Goal: Information Seeking & Learning: Learn about a topic

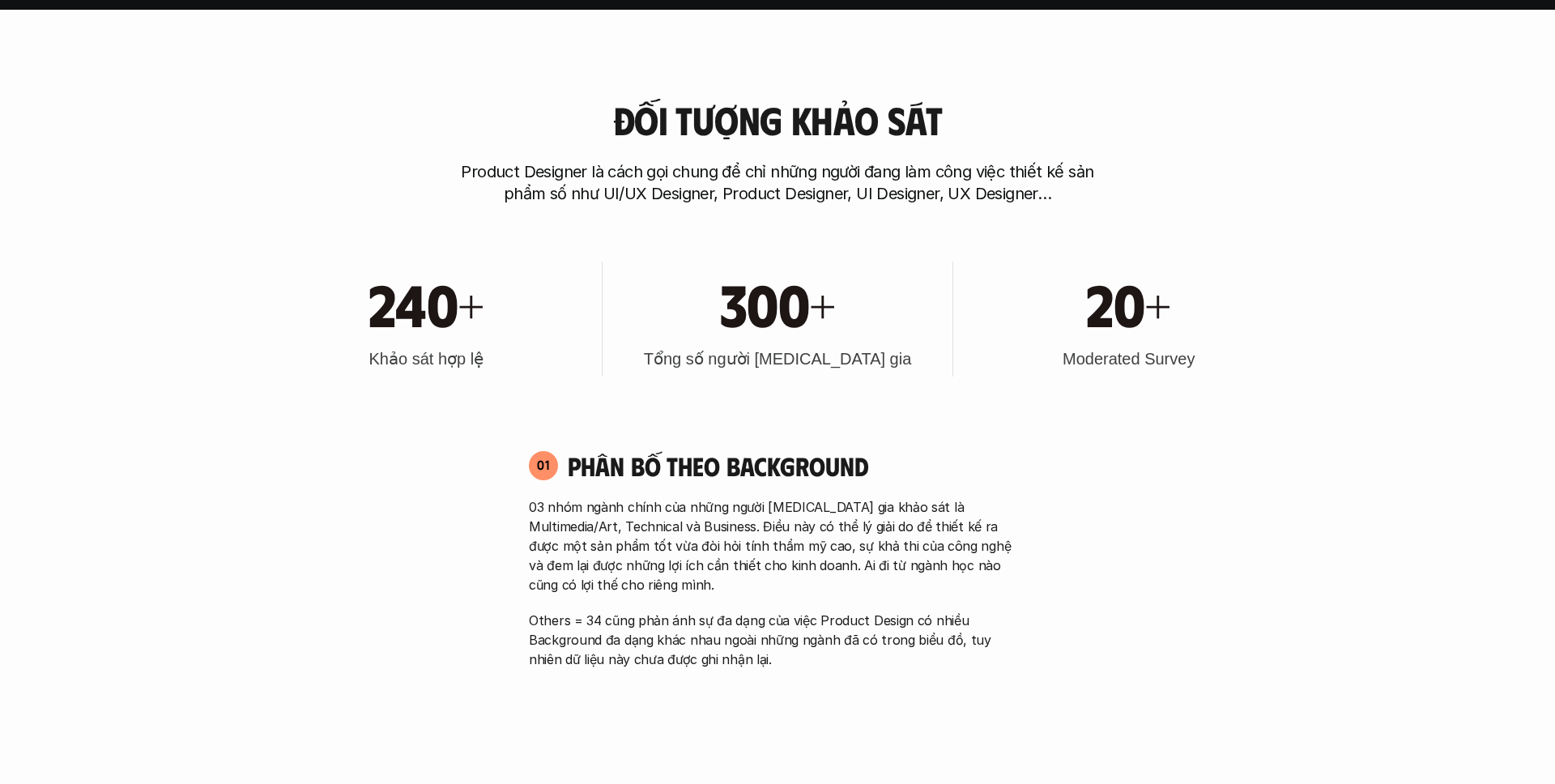
scroll to position [738, 0]
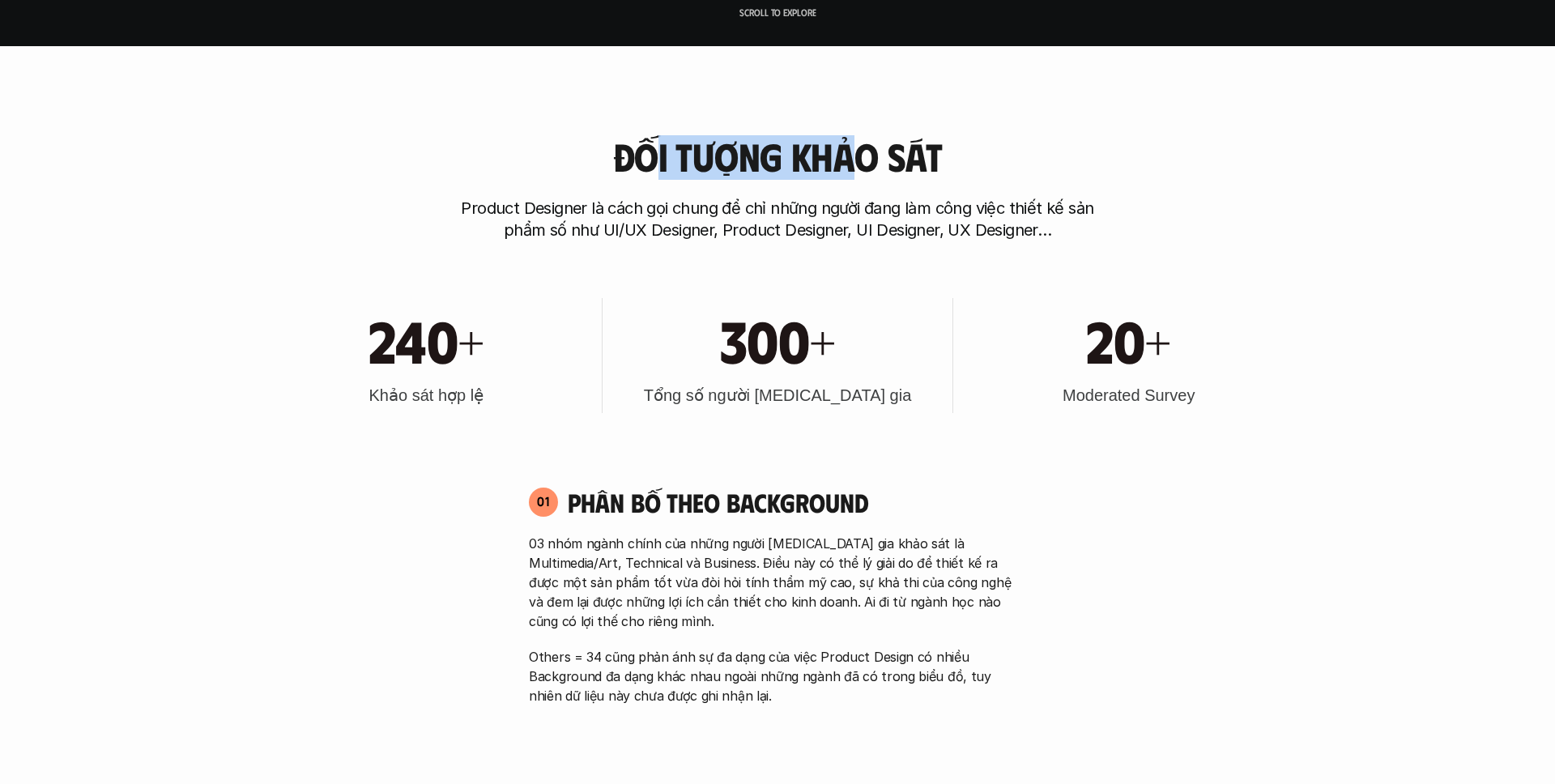
drag, startPoint x: 652, startPoint y: 173, endPoint x: 869, endPoint y: 177, distance: 217.0
click at [868, 175] on h3 "Đối tượng khảo sát" at bounding box center [778, 156] width 329 height 43
click at [869, 177] on h3 "Đối tượng khảo sát" at bounding box center [778, 156] width 329 height 43
drag, startPoint x: 693, startPoint y: 193, endPoint x: 865, endPoint y: 193, distance: 172.0
click at [865, 193] on div "Đối tượng khảo sát Product Designer là cách gọi chung để chỉ những người đang l…" at bounding box center [778, 188] width 1037 height 106
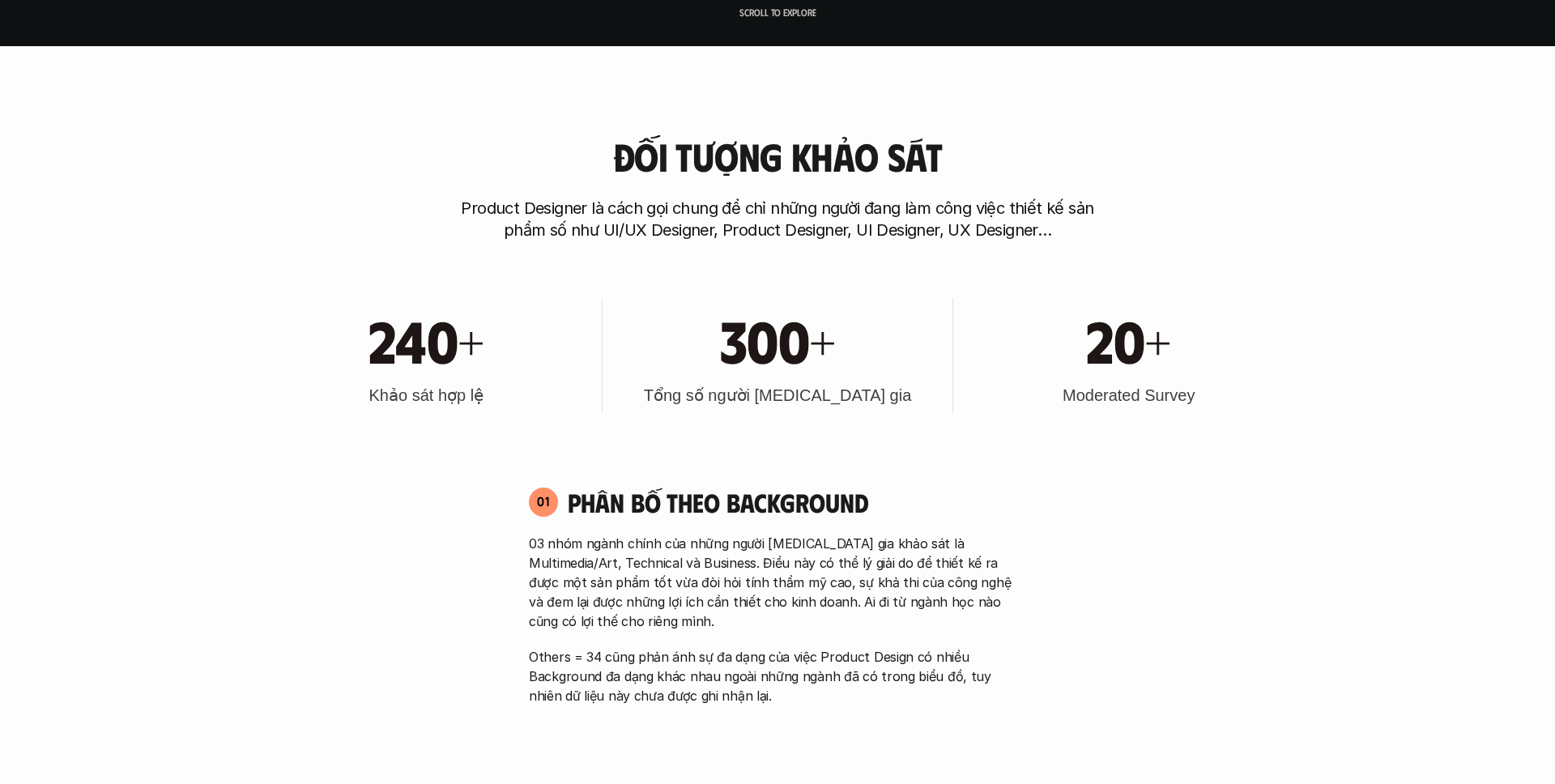
click at [865, 193] on div "Đối tượng khảo sát Product Designer là cách gọi chung để chỉ những người đang l…" at bounding box center [778, 188] width 1037 height 106
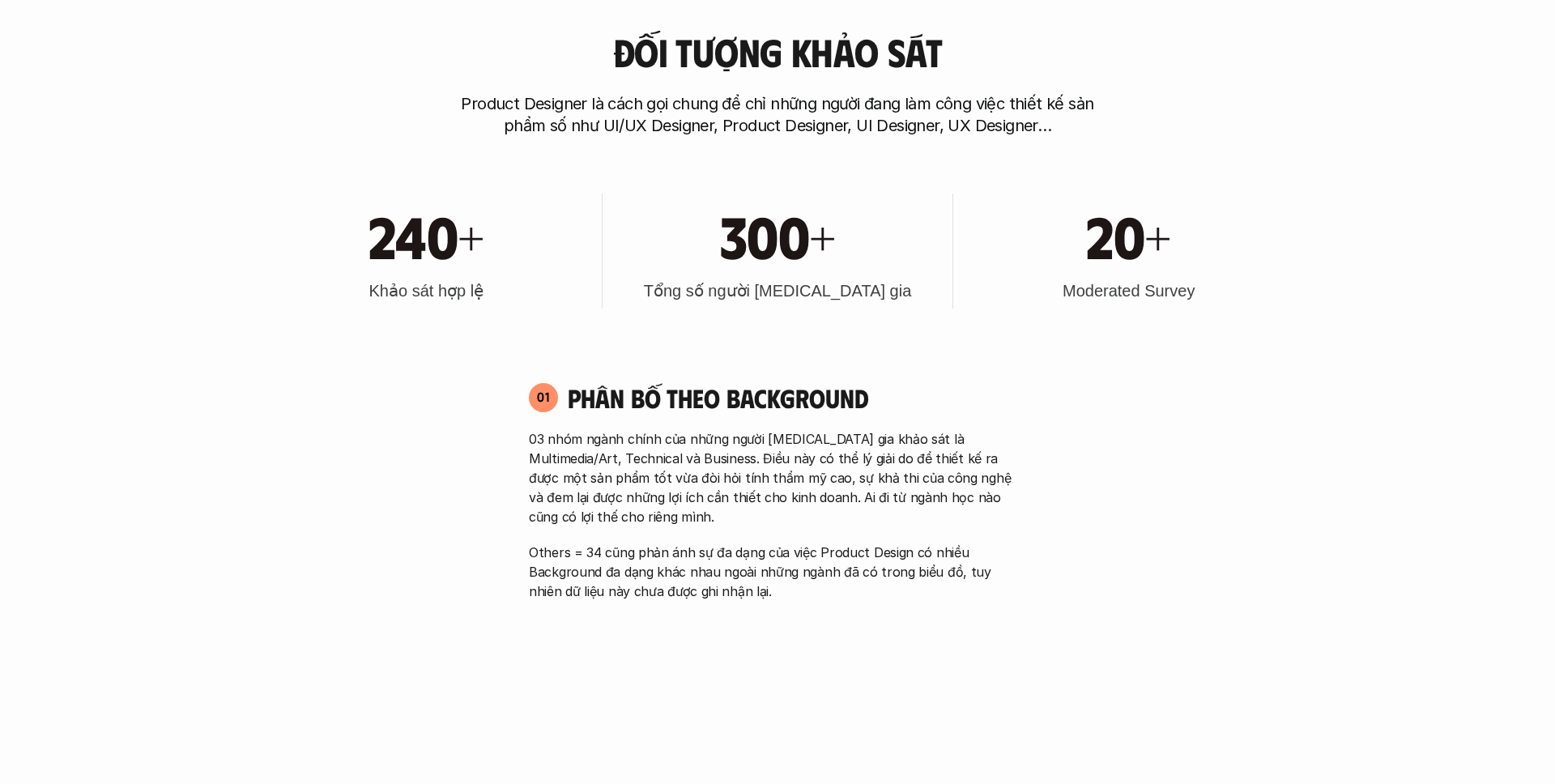
scroll to position [891, 0]
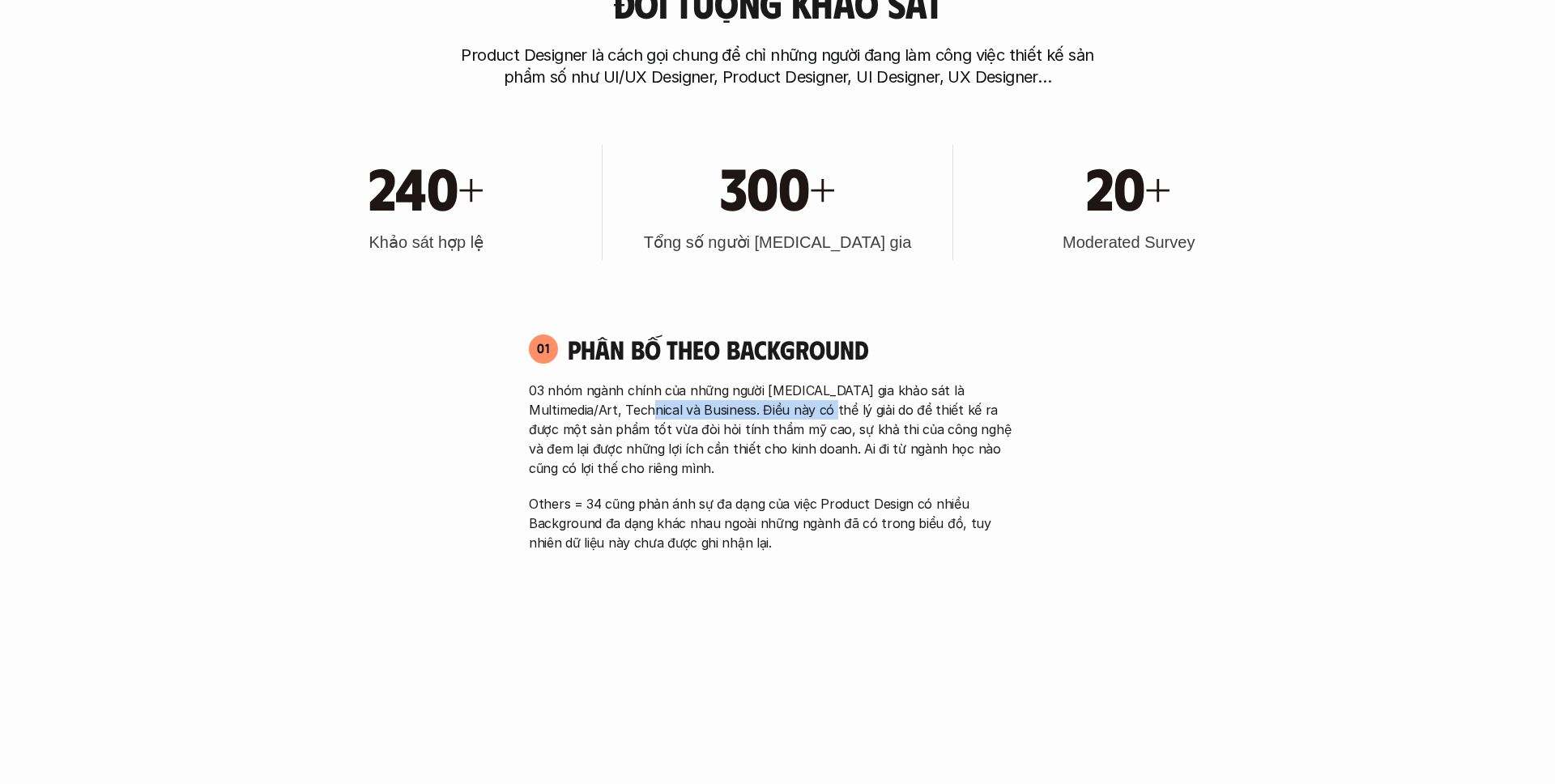
drag, startPoint x: 614, startPoint y: 404, endPoint x: 796, endPoint y: 404, distance: 182.0
click at [796, 404] on p "03 nhóm ngành chính của những người [MEDICAL_DATA] gia khảo sát là Multimedia/A…" at bounding box center [778, 429] width 498 height 97
drag, startPoint x: 597, startPoint y: 413, endPoint x: 900, endPoint y: 413, distance: 303.0
click at [895, 413] on p "03 nhóm ngành chính của những người [MEDICAL_DATA] gia khảo sát là Multimedia/A…" at bounding box center [778, 429] width 498 height 97
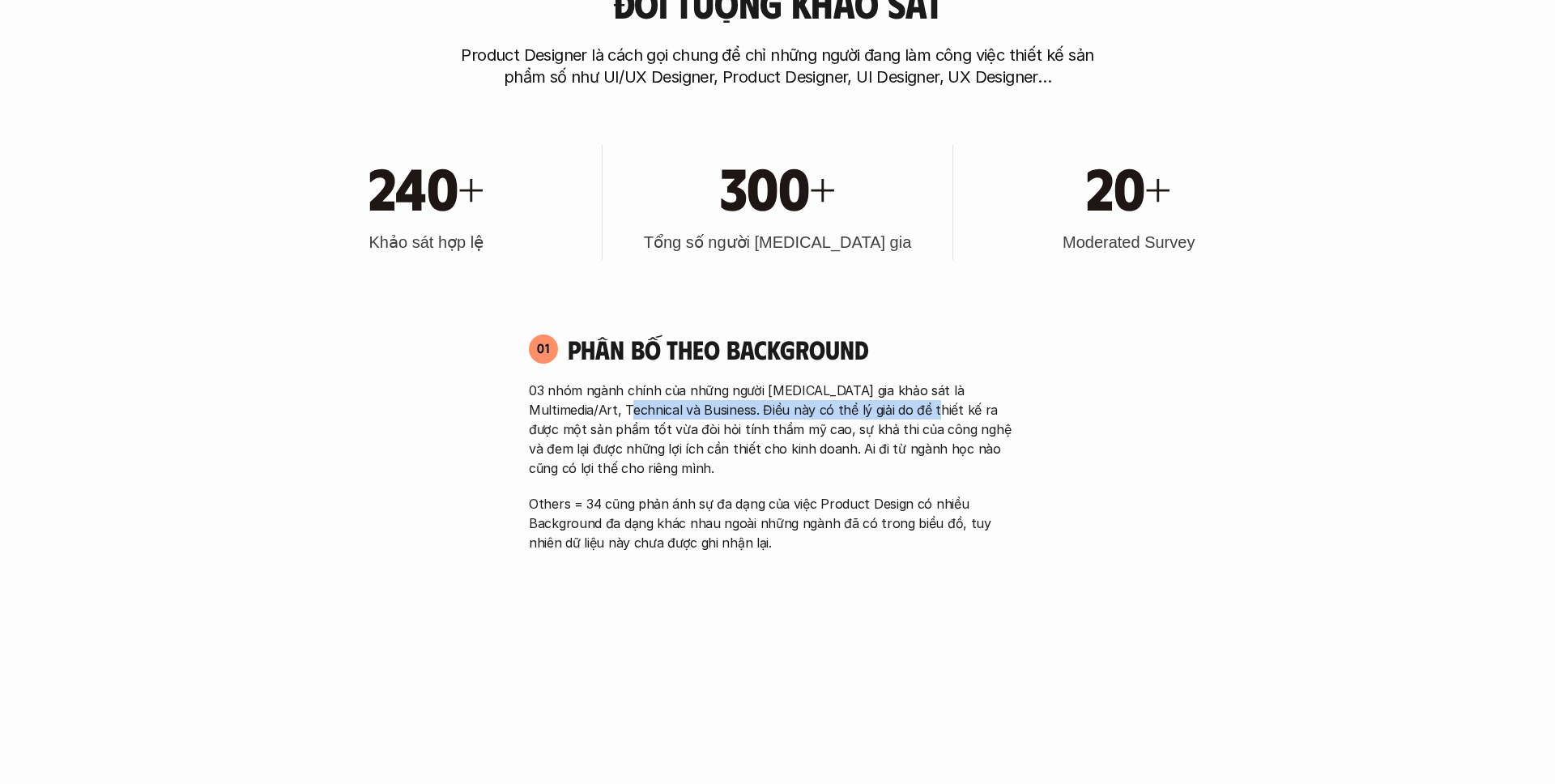
click at [900, 413] on p "03 nhóm ngành chính của những người [MEDICAL_DATA] gia khảo sát là Multimedia/A…" at bounding box center [778, 429] width 498 height 97
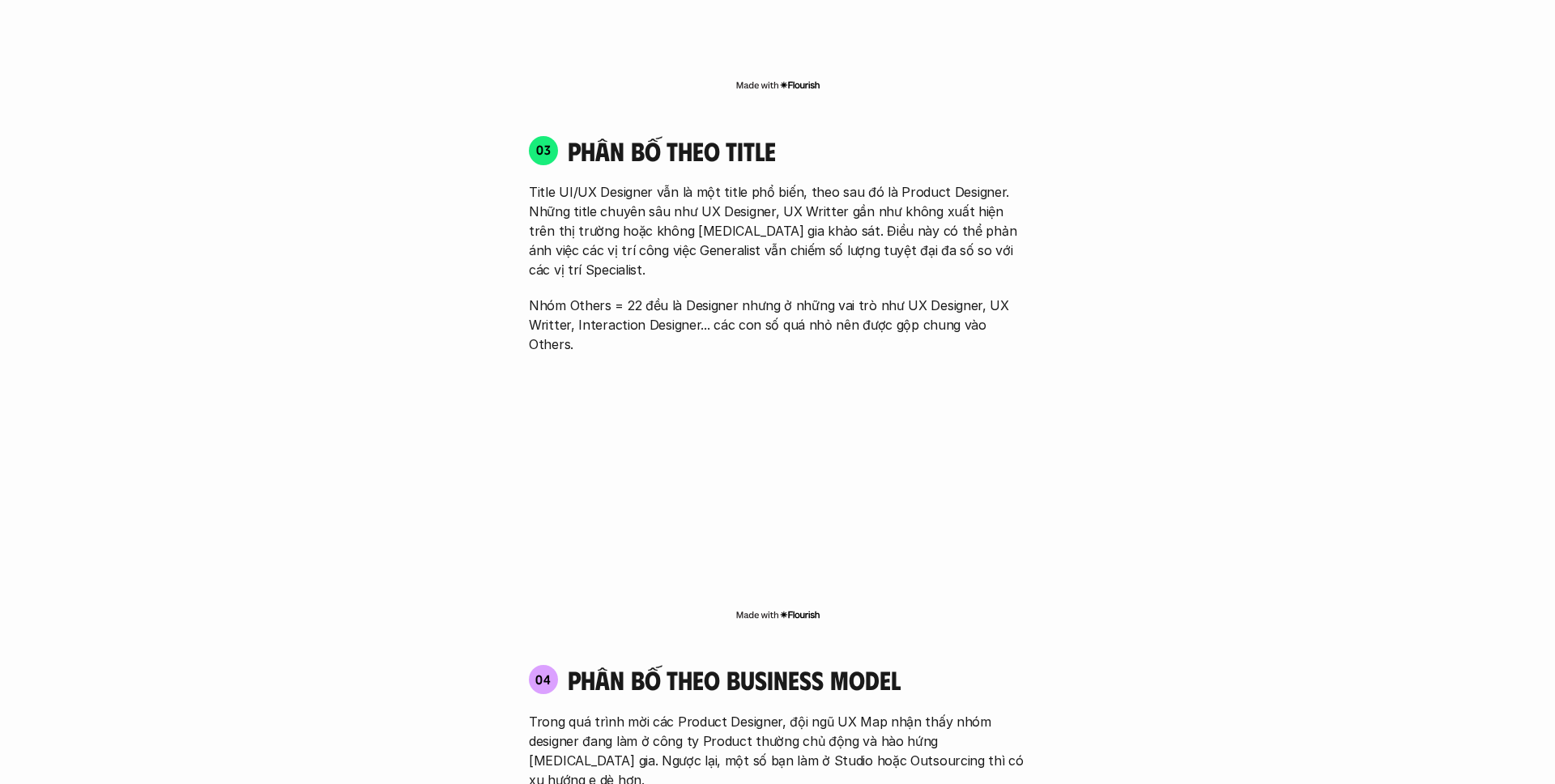
scroll to position [2417, 0]
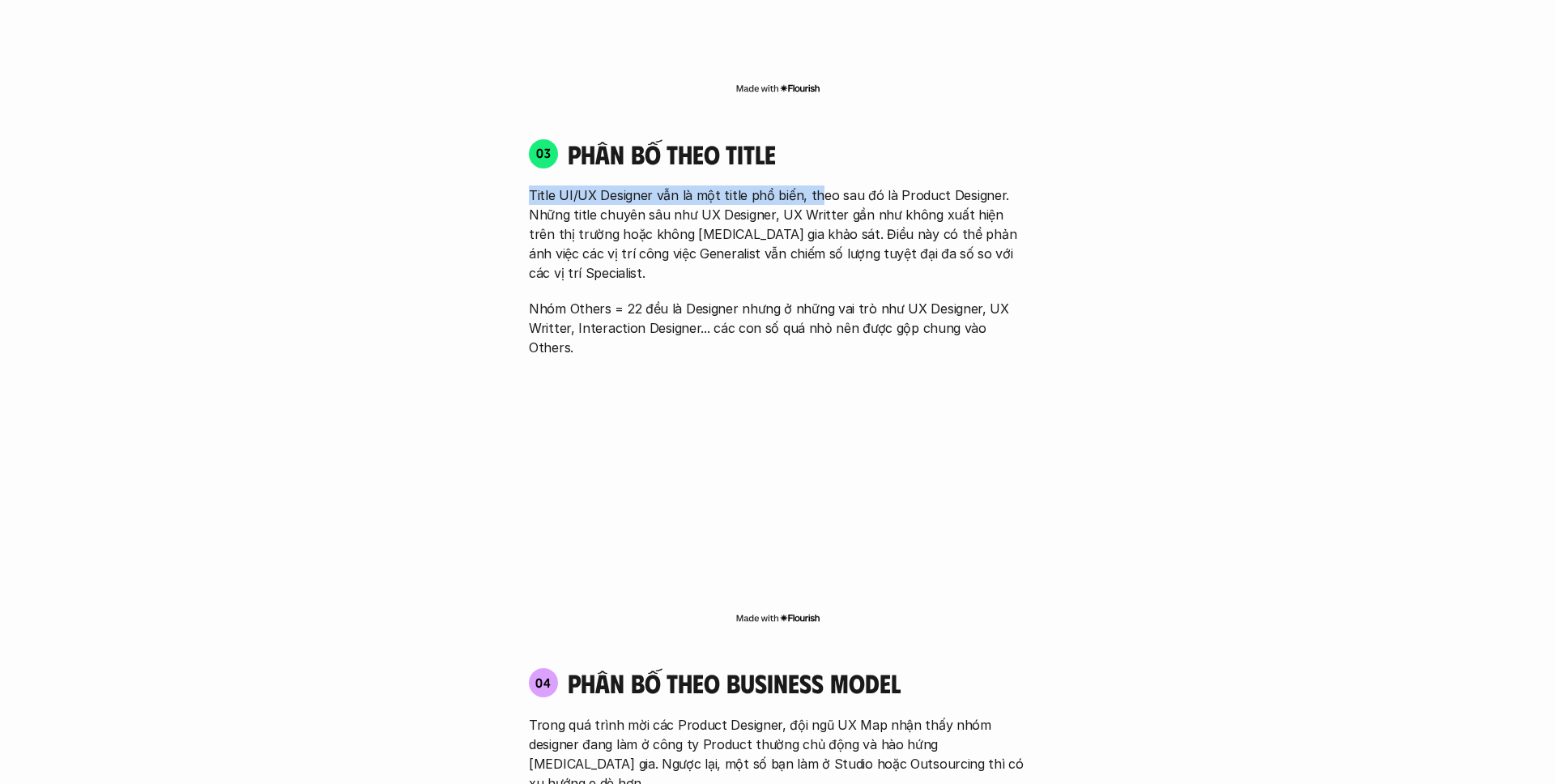
drag, startPoint x: 526, startPoint y: 169, endPoint x: 814, endPoint y: 169, distance: 288.0
click at [814, 169] on div "03 phân bố theo title Title UI/UX Designer vẫn là một title phổ biến, theo sau …" at bounding box center [777, 247] width 526 height 219
click at [814, 186] on p "Title UI/UX Designer vẫn là một title phổ biến, theo sau đó là Product Designer…" at bounding box center [778, 234] width 498 height 97
drag, startPoint x: 573, startPoint y: 191, endPoint x: 844, endPoint y: 190, distance: 271.0
click at [841, 190] on p "Title UI/UX Designer vẫn là một title phổ biến, theo sau đó là Product Designer…" at bounding box center [778, 234] width 498 height 97
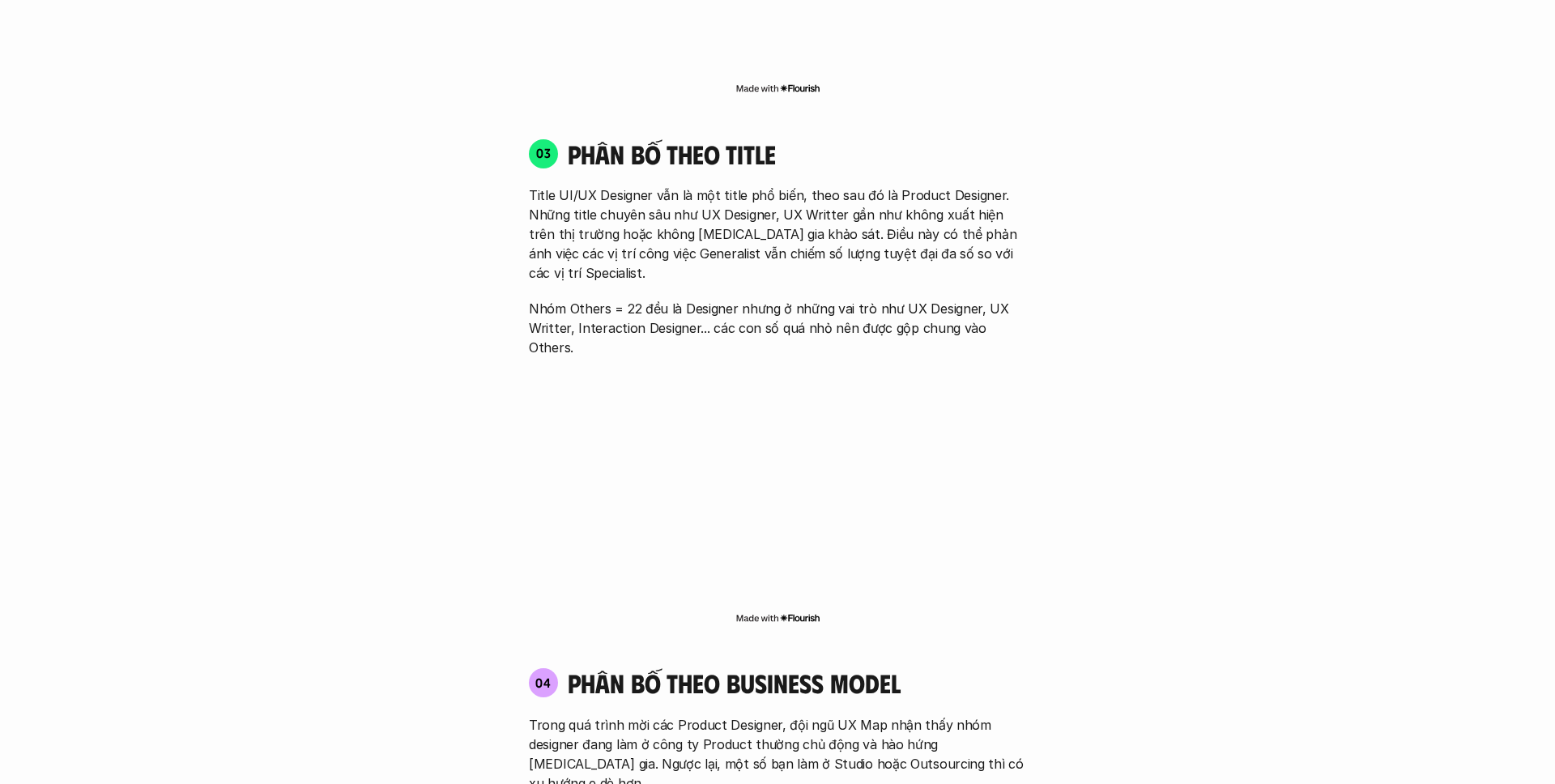
click at [844, 190] on p "Title UI/UX Designer vẫn là một title phổ biến, theo sau đó là Product Designer…" at bounding box center [778, 234] width 498 height 97
drag, startPoint x: 792, startPoint y: 176, endPoint x: 1019, endPoint y: 175, distance: 227.0
click at [1018, 186] on p "Title UI/UX Designer vẫn là một title phổ biến, theo sau đó là Product Designer…" at bounding box center [778, 234] width 498 height 97
click at [1019, 186] on p "Title UI/UX Designer vẫn là một title phổ biến, theo sau đó là Product Designer…" at bounding box center [778, 234] width 498 height 97
drag, startPoint x: 530, startPoint y: 193, endPoint x: 757, endPoint y: 193, distance: 227.0
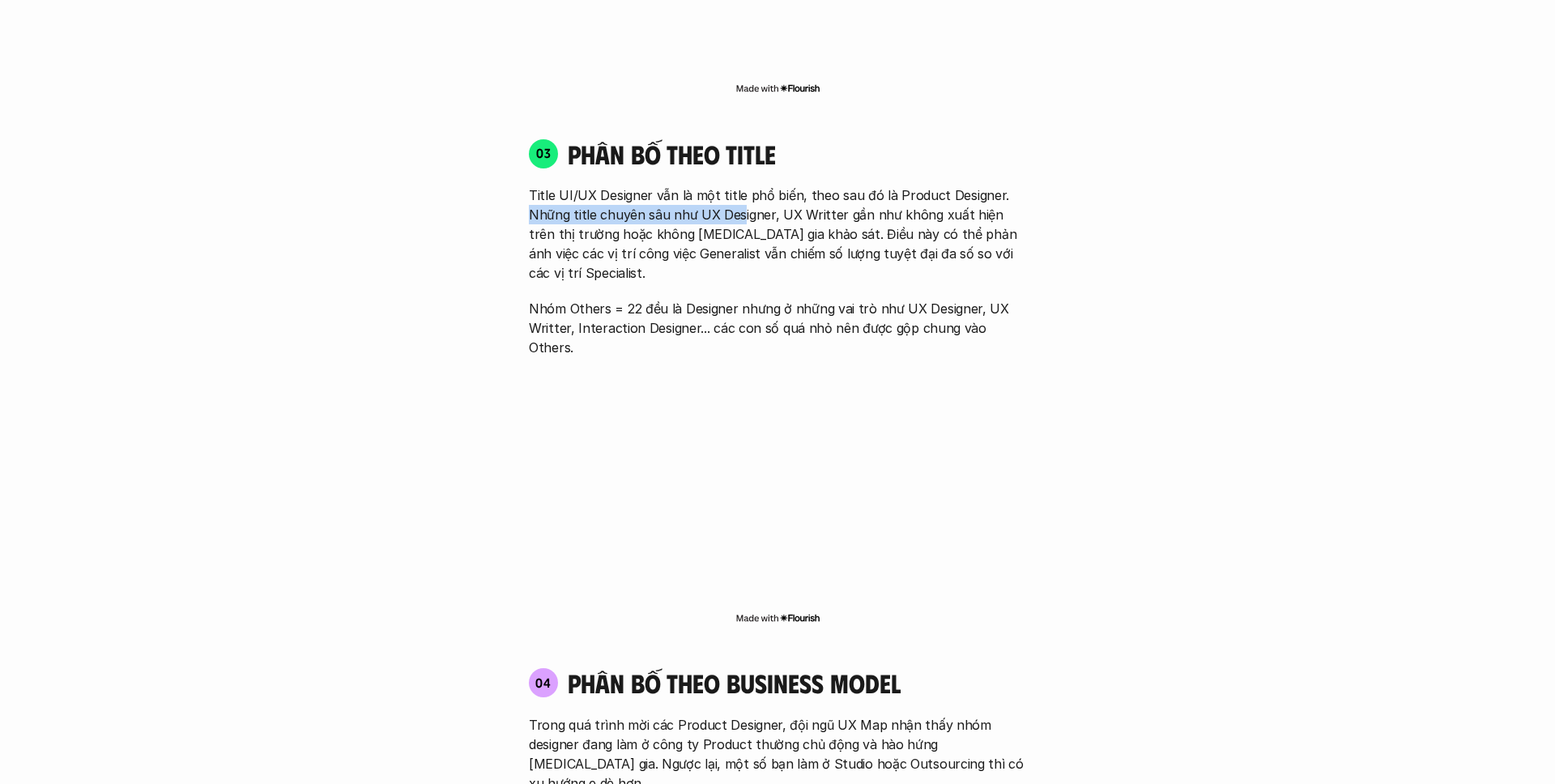
click at [755, 193] on p "Title UI/UX Designer vẫn là một title phổ biến, theo sau đó là Product Designer…" at bounding box center [778, 234] width 498 height 97
click at [757, 193] on p "Title UI/UX Designer vẫn là một title phổ biến, theo sau đó là Product Designer…" at bounding box center [778, 234] width 498 height 97
drag, startPoint x: 779, startPoint y: 193, endPoint x: 974, endPoint y: 193, distance: 195.0
click at [973, 193] on p "Title UI/UX Designer vẫn là một title phổ biến, theo sau đó là Product Designer…" at bounding box center [778, 234] width 498 height 97
click at [974, 193] on p "Title UI/UX Designer vẫn là một title phổ biến, theo sau đó là Product Designer…" at bounding box center [778, 234] width 498 height 97
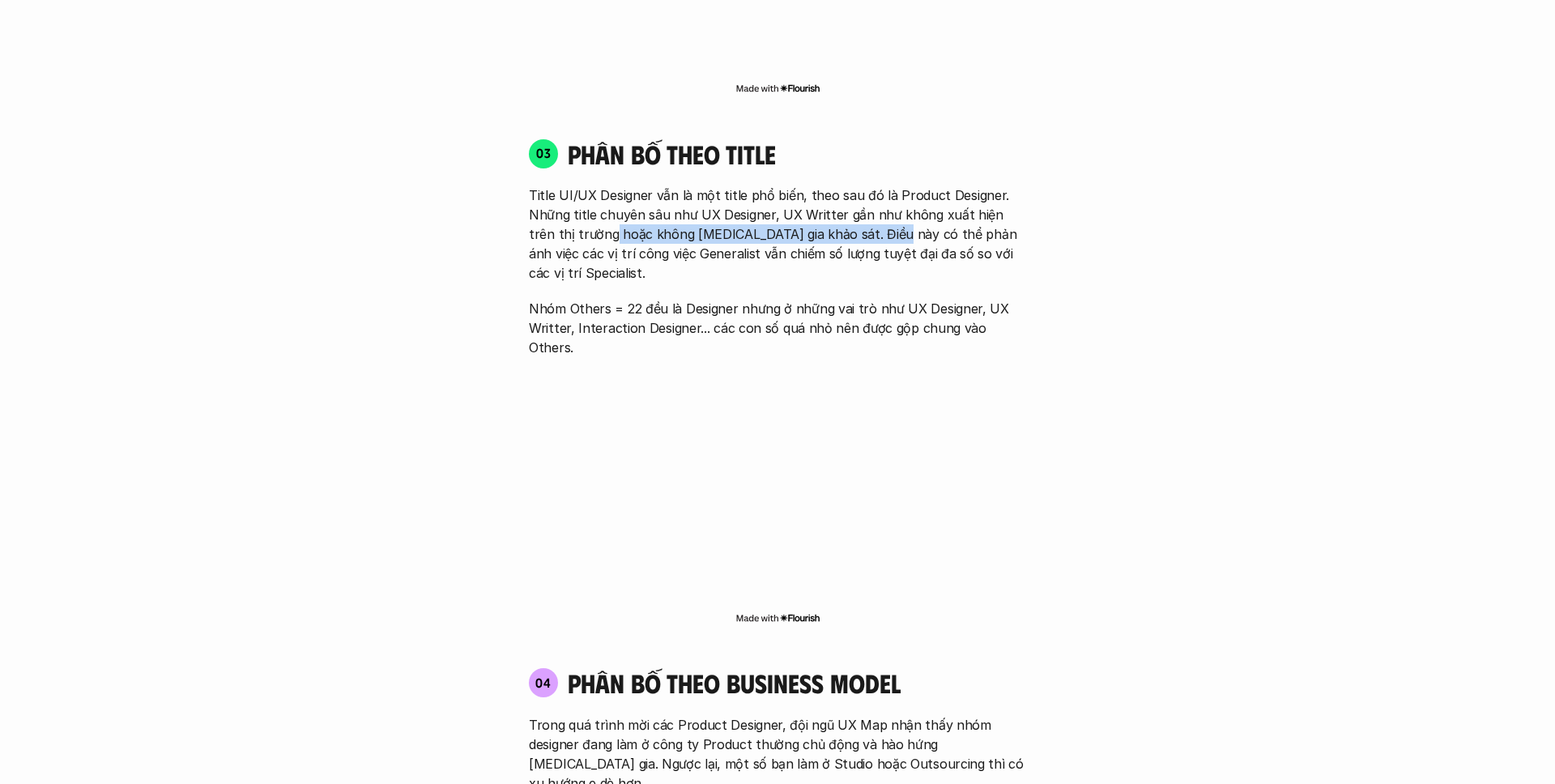
drag, startPoint x: 586, startPoint y: 209, endPoint x: 855, endPoint y: 209, distance: 269.0
click at [855, 209] on p "Title UI/UX Designer vẫn là một title phổ biến, theo sau đó là Product Designer…" at bounding box center [778, 234] width 498 height 97
drag, startPoint x: 749, startPoint y: 217, endPoint x: 985, endPoint y: 217, distance: 236.0
click at [984, 217] on p "Title UI/UX Designer vẫn là một title phổ biến, theo sau đó là Product Designer…" at bounding box center [778, 234] width 498 height 97
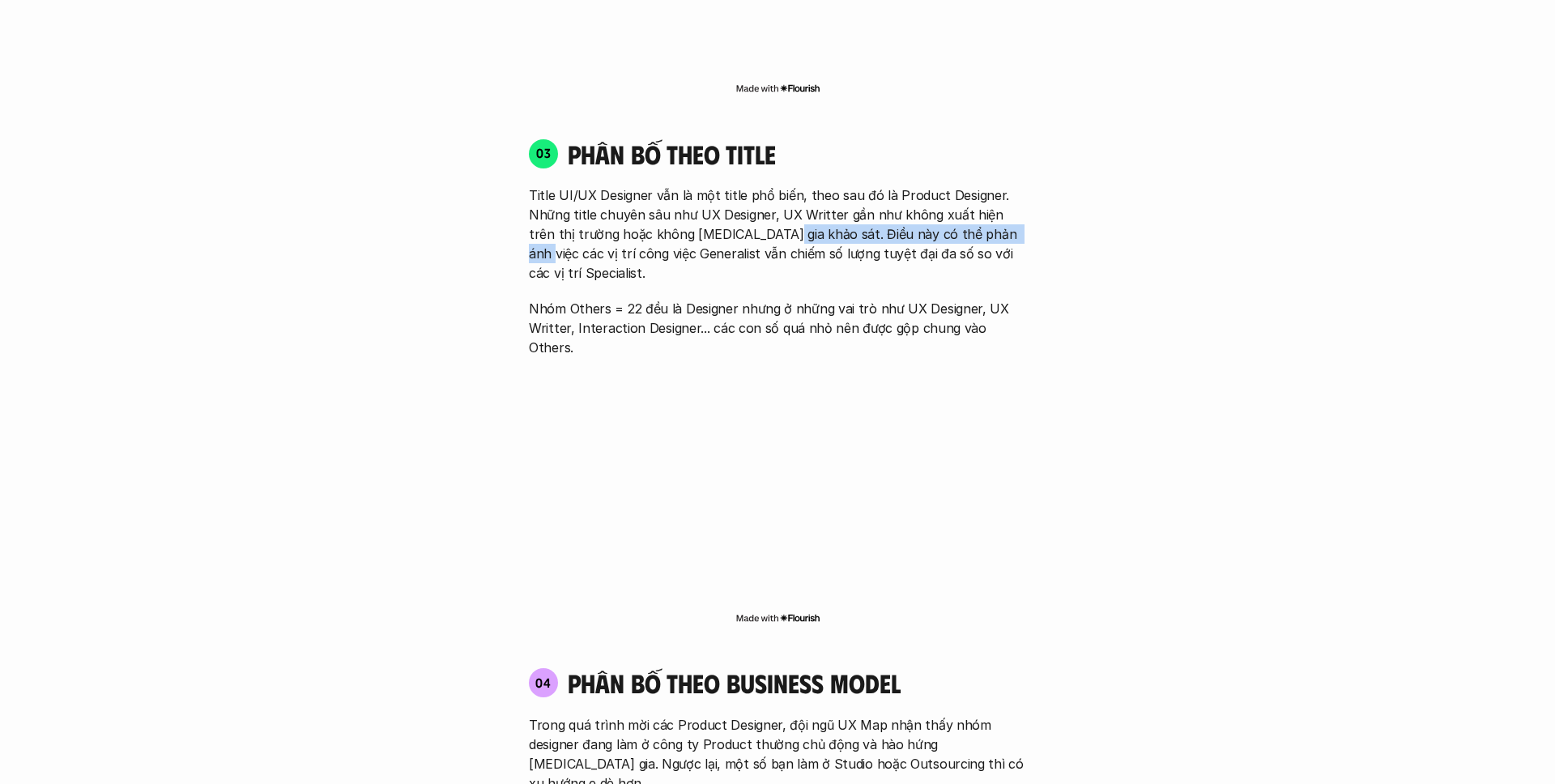
click at [985, 217] on p "Title UI/UX Designer vẫn là một title phổ biến, theo sau đó là Product Designer…" at bounding box center [778, 234] width 498 height 97
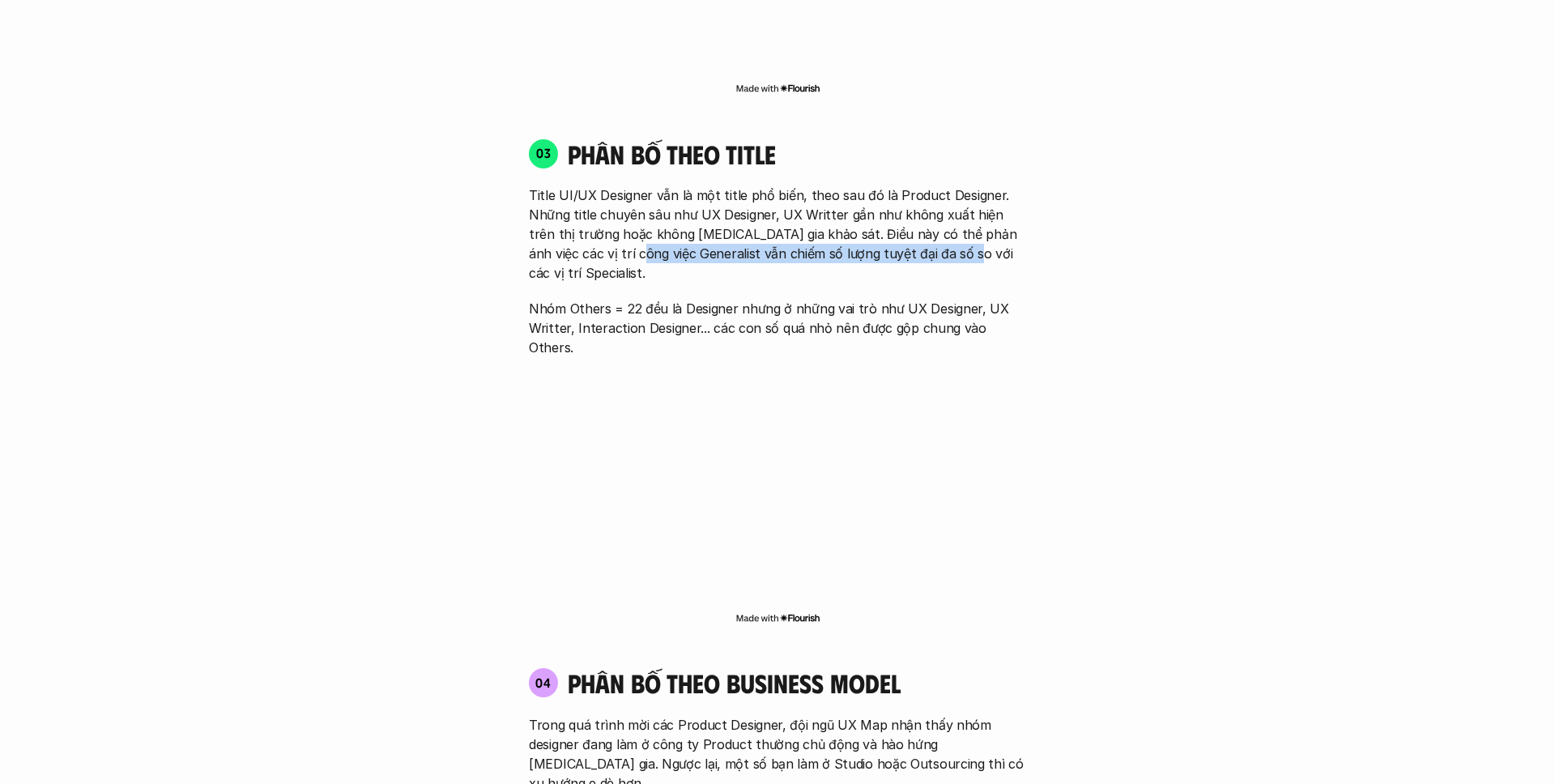
drag, startPoint x: 602, startPoint y: 233, endPoint x: 936, endPoint y: 237, distance: 334.0
click at [932, 233] on p "Title UI/UX Designer vẫn là một title phổ biến, theo sau đó là Product Designer…" at bounding box center [778, 234] width 498 height 97
click at [936, 237] on p "Title UI/UX Designer vẫn là một title phổ biến, theo sau đó là Product Designer…" at bounding box center [778, 234] width 498 height 97
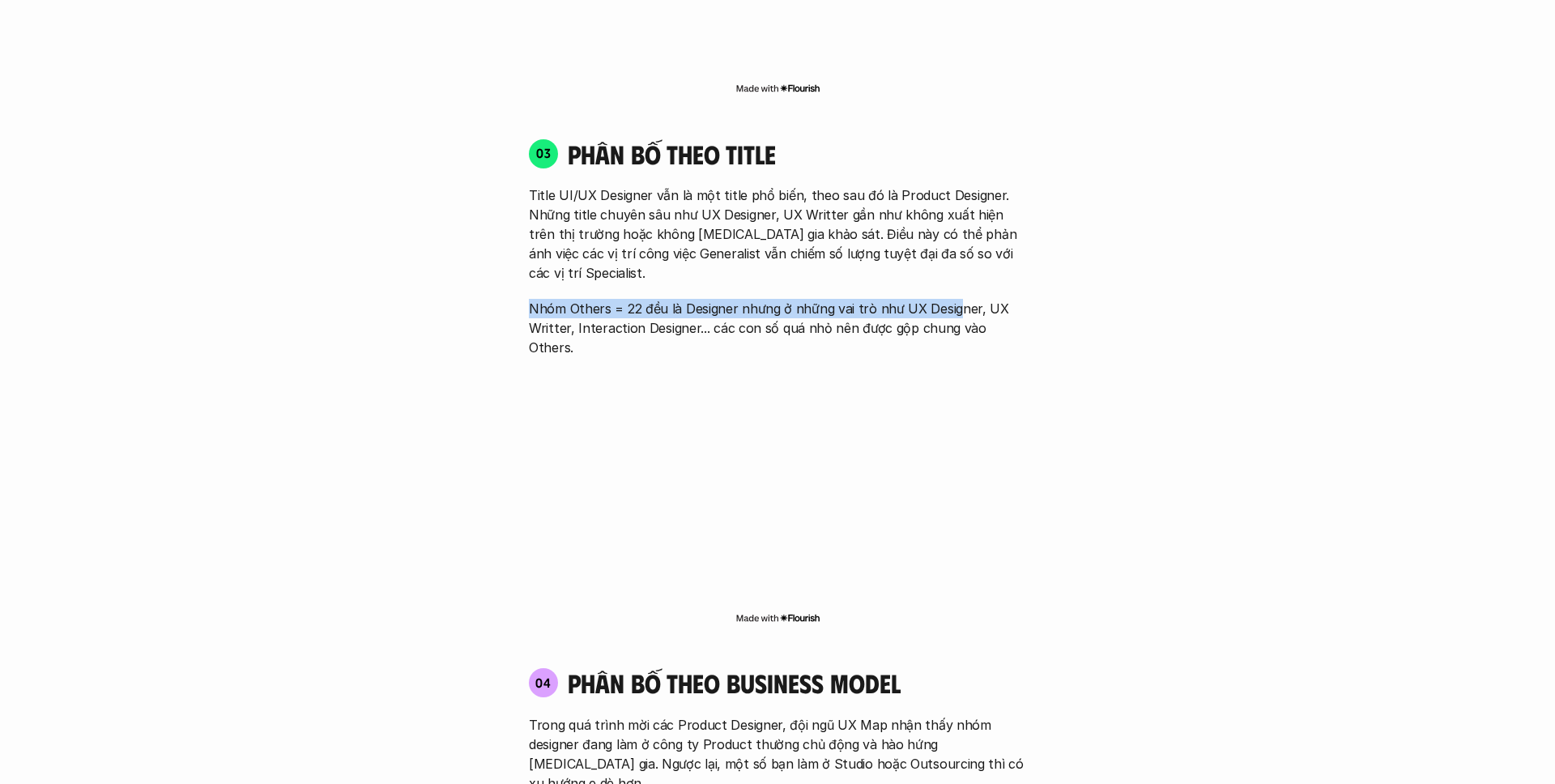
drag, startPoint x: 523, startPoint y: 271, endPoint x: 948, endPoint y: 272, distance: 425.0
click at [948, 273] on div "03 phân bố theo title Title UI/UX Designer vẫn là một title phổ biến, theo sau …" at bounding box center [777, 247] width 526 height 219
click at [948, 299] on p "Nhóm Others = 22 đều là Designer nhưng ở những vai trò như UX Designer, UX Writ…" at bounding box center [778, 327] width 498 height 58
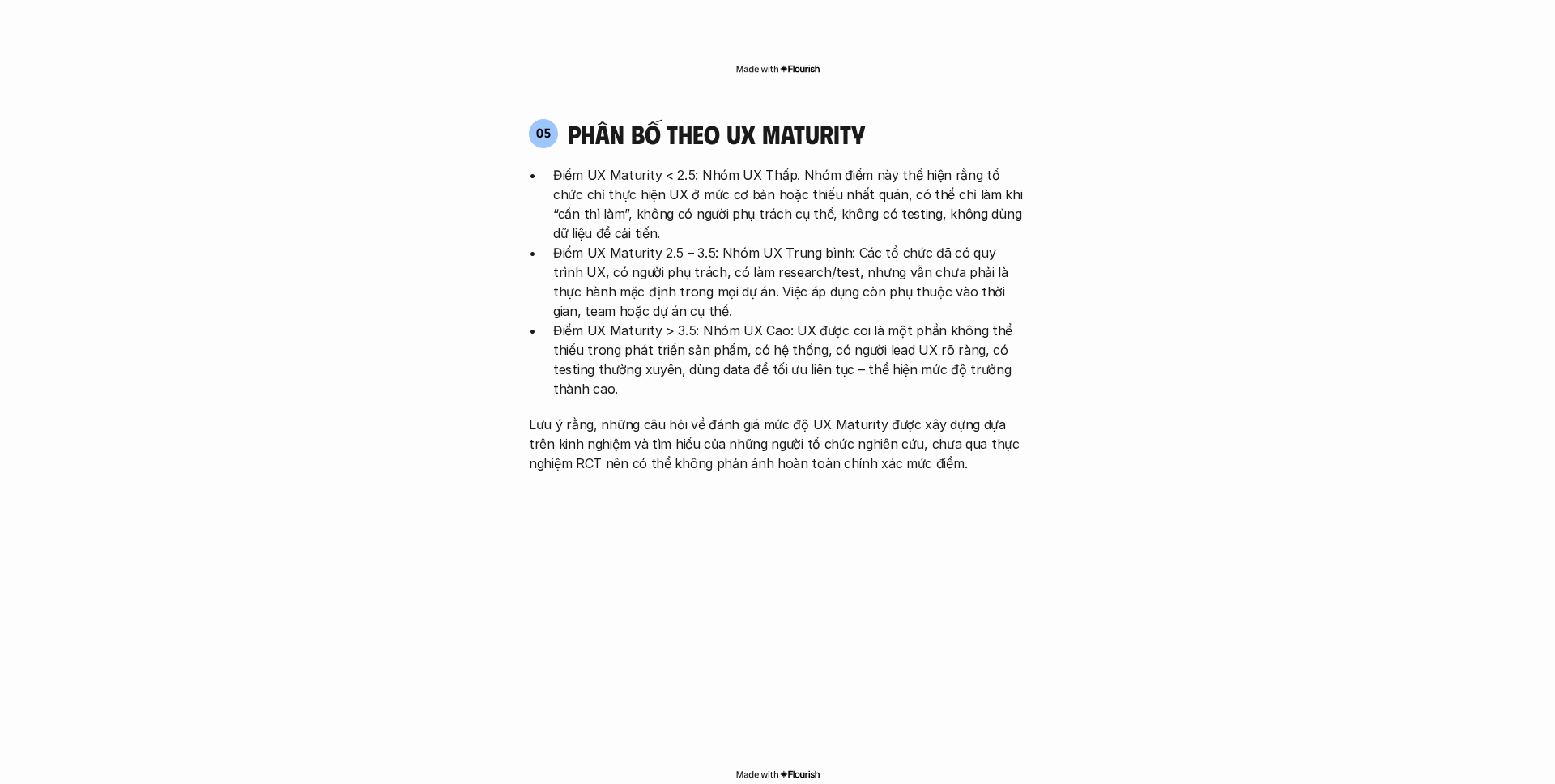
scroll to position [3363, 0]
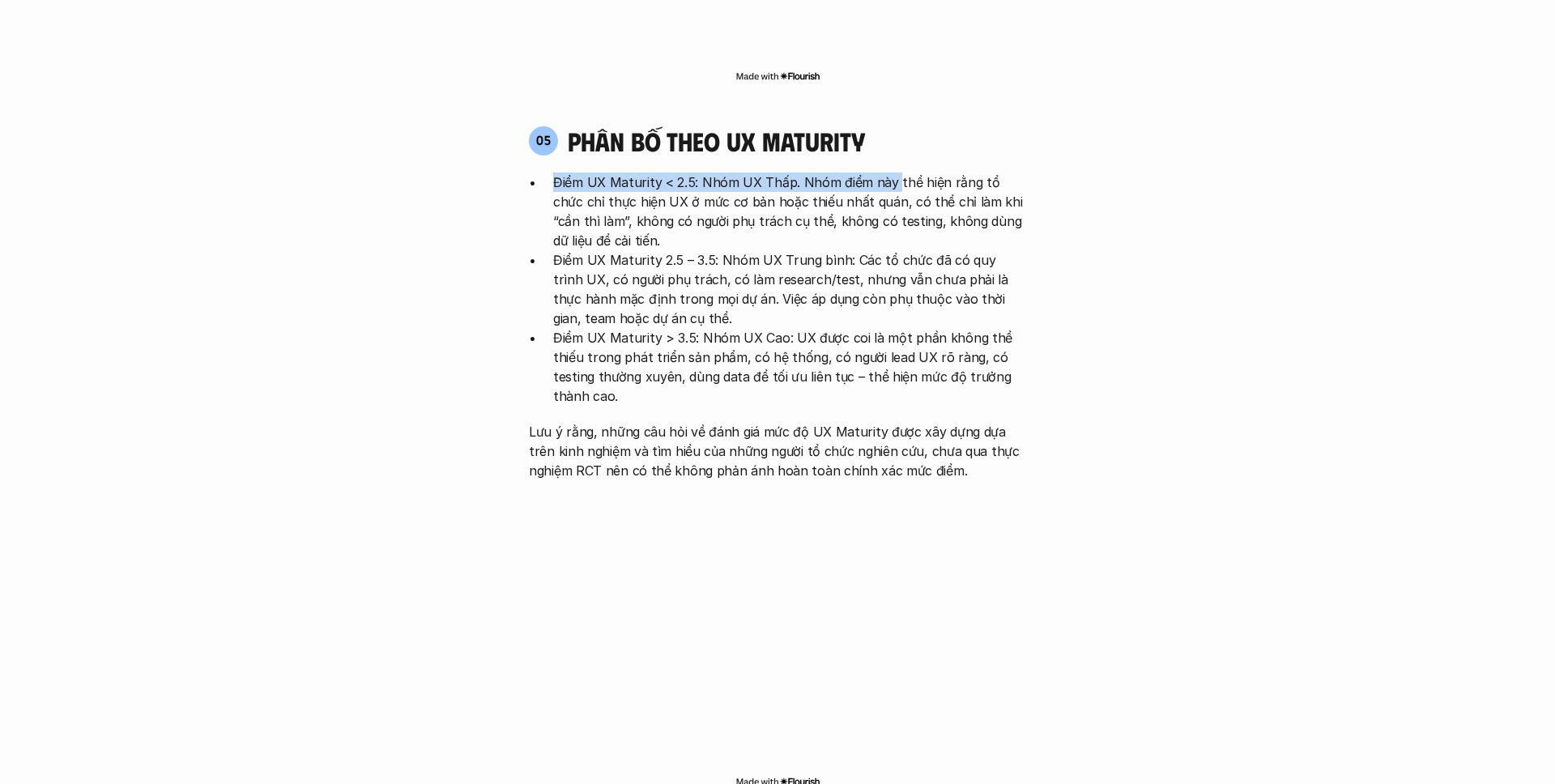
drag, startPoint x: 557, startPoint y: 101, endPoint x: 894, endPoint y: 106, distance: 337.0
click at [894, 173] on p "Điểm UX Maturity < 2.5: Nhóm UX Thấp. Nhóm điểm này thể hiện rằng tổ chức chỉ t…" at bounding box center [790, 211] width 473 height 78
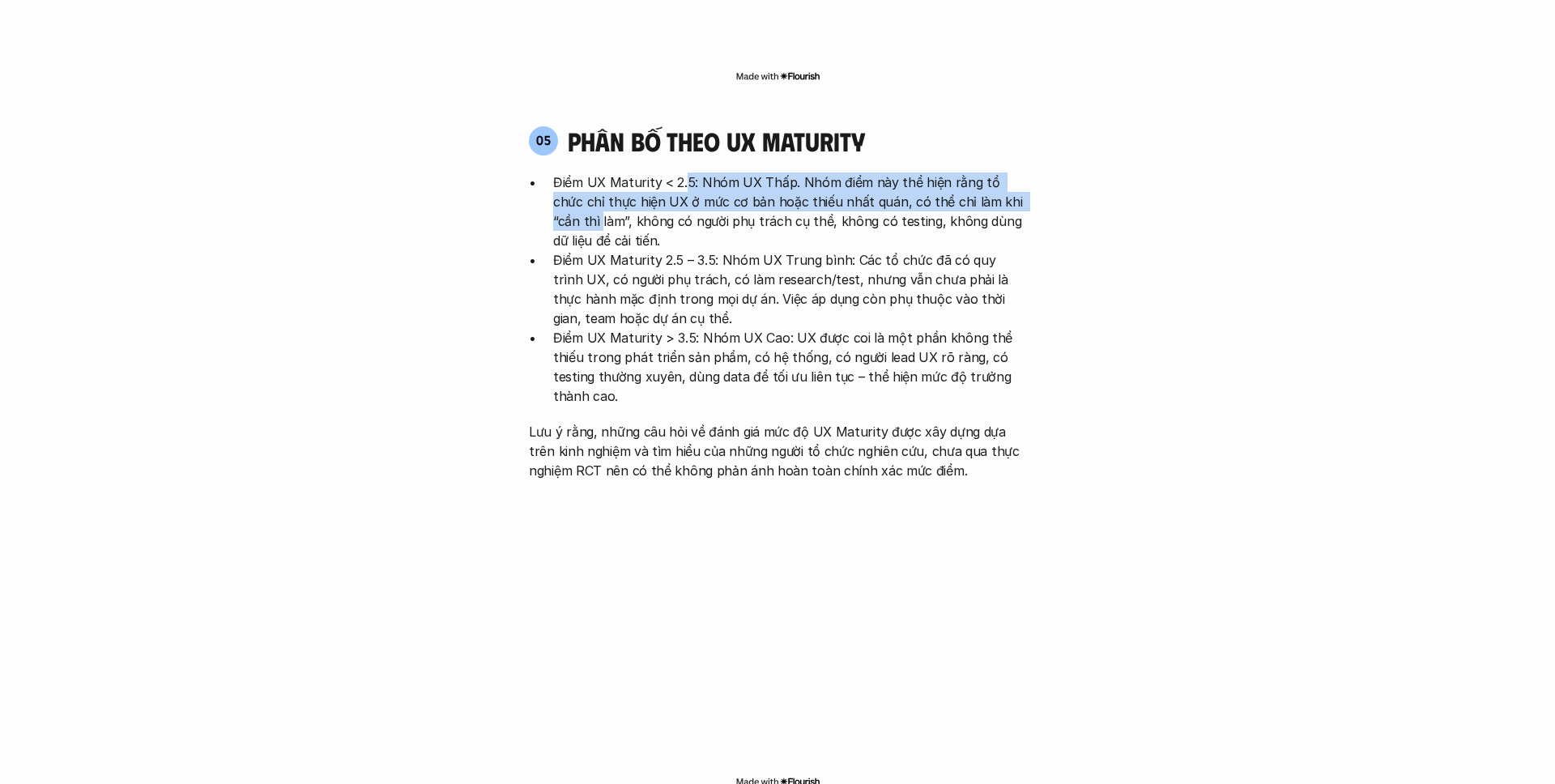
drag, startPoint x: 686, startPoint y: 109, endPoint x: 1039, endPoint y: 119, distance: 353.1
click at [1039, 125] on div "05 phân bố theo ux maturity Điểm UX Maturity < 2.5: Nhóm UX Thấp. Nhóm điểm này…" at bounding box center [777, 302] width 526 height 354
click at [1039, 125] on div "05 phân bố theo ux maturity Điểm UX Maturity < 2.5: Nhóm UX Thấp. Nhóm điểm này…" at bounding box center [777, 302] width 526 height 354
drag, startPoint x: 593, startPoint y: 127, endPoint x: 944, endPoint y: 130, distance: 351.0
click at [944, 173] on p "Điểm UX Maturity < 2.5: Nhóm UX Thấp. Nhóm điểm này thể hiện rằng tổ chức chỉ t…" at bounding box center [790, 211] width 473 height 78
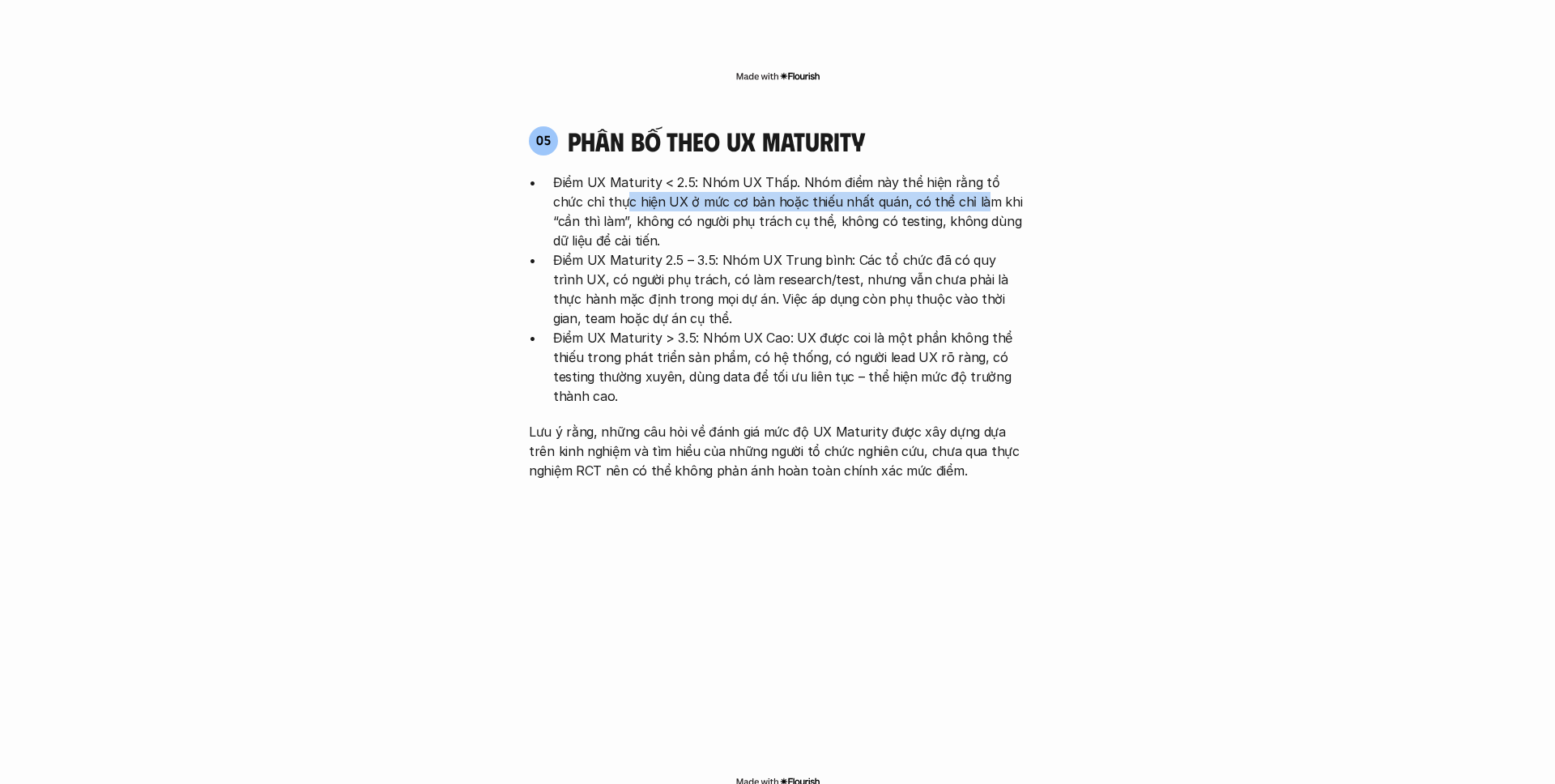
click at [944, 173] on p "Điểm UX Maturity < 2.5: Nhóm UX Thấp. Nhóm điểm này thể hiện rằng tổ chức chỉ t…" at bounding box center [790, 211] width 473 height 78
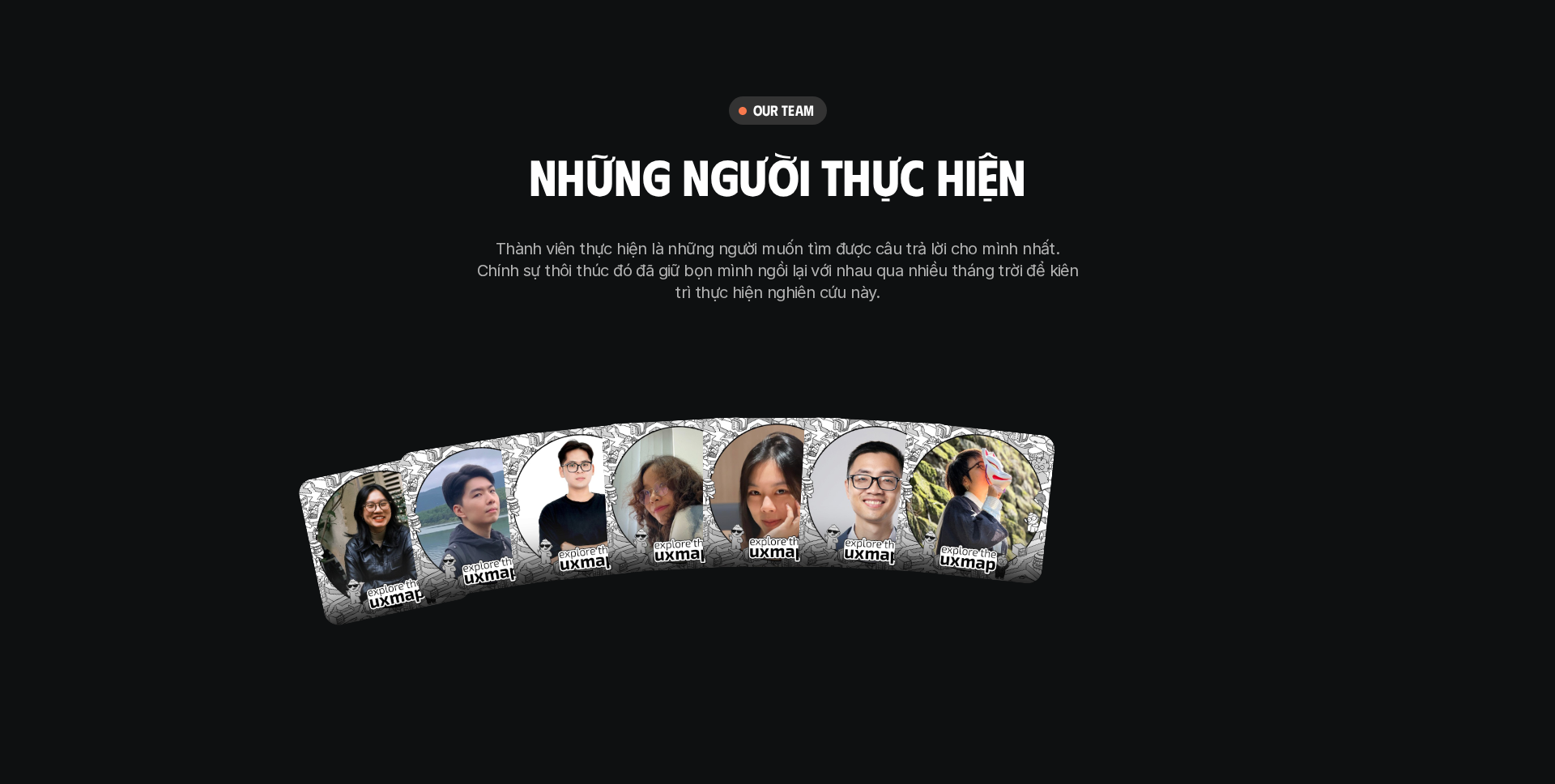
scroll to position [9539, 0]
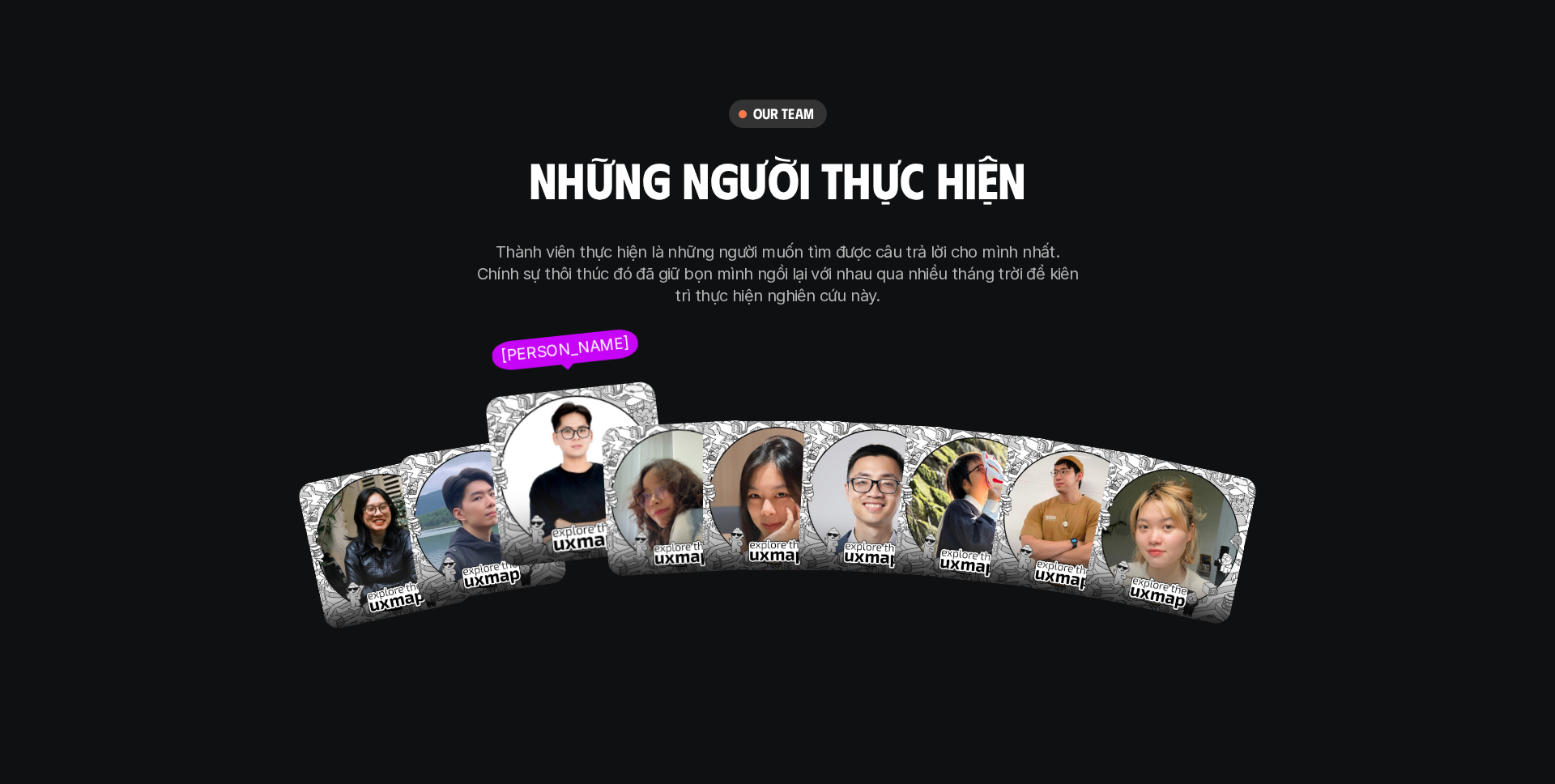
click at [499, 412] on img at bounding box center [578, 474] width 187 height 187
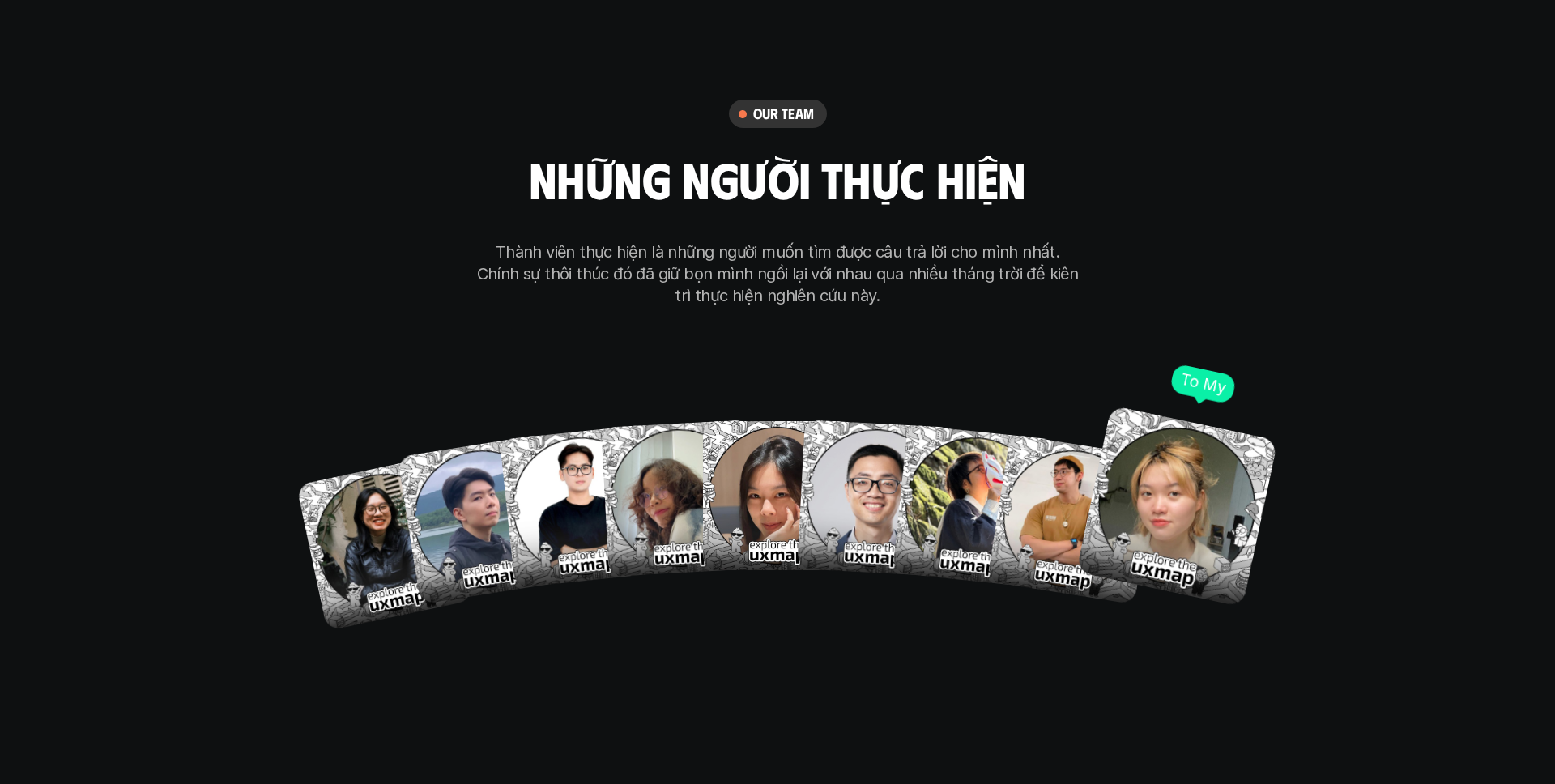
click at [1138, 457] on img at bounding box center [1177, 507] width 201 height 201
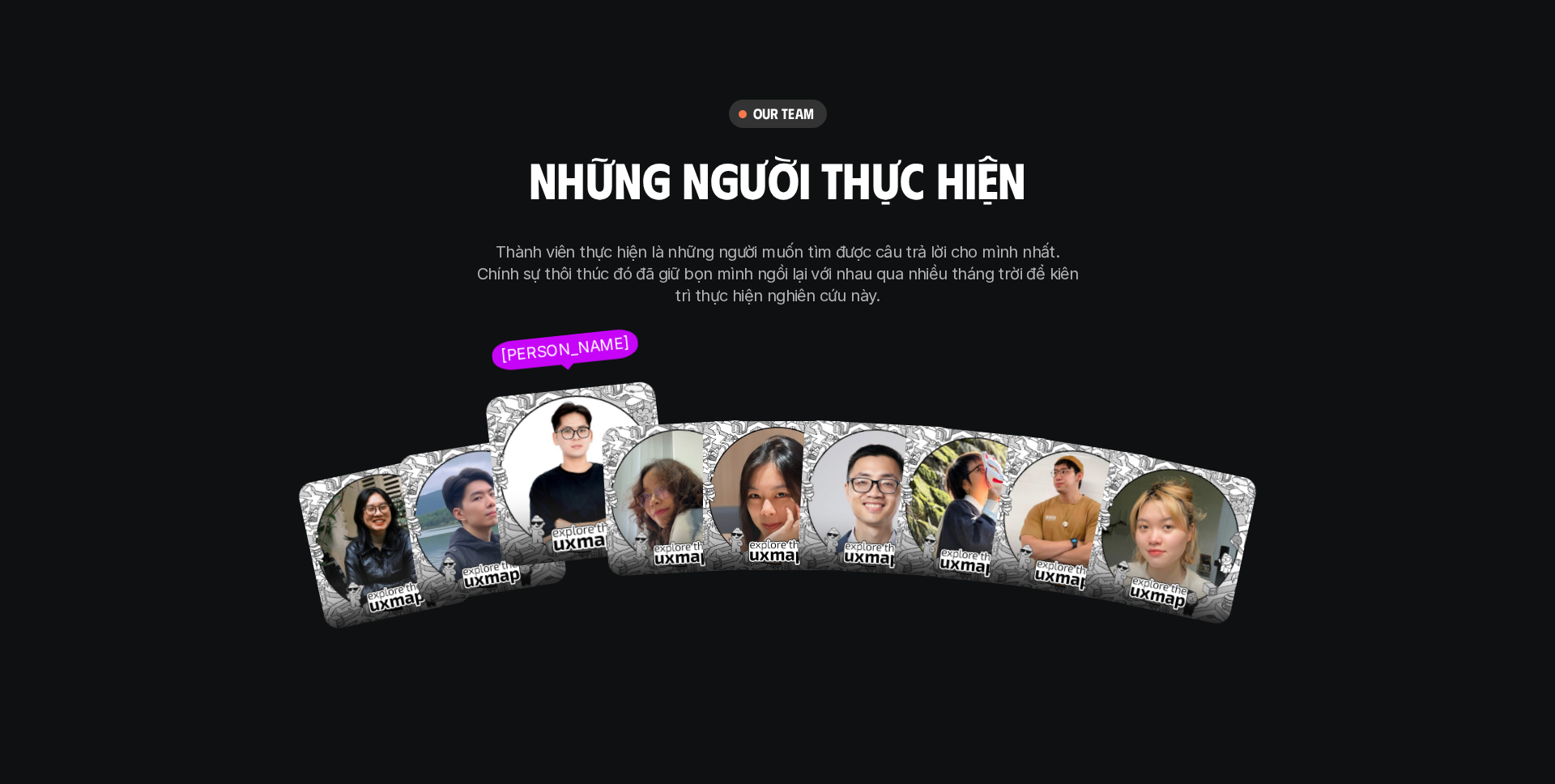
click at [540, 429] on img at bounding box center [578, 474] width 187 height 187
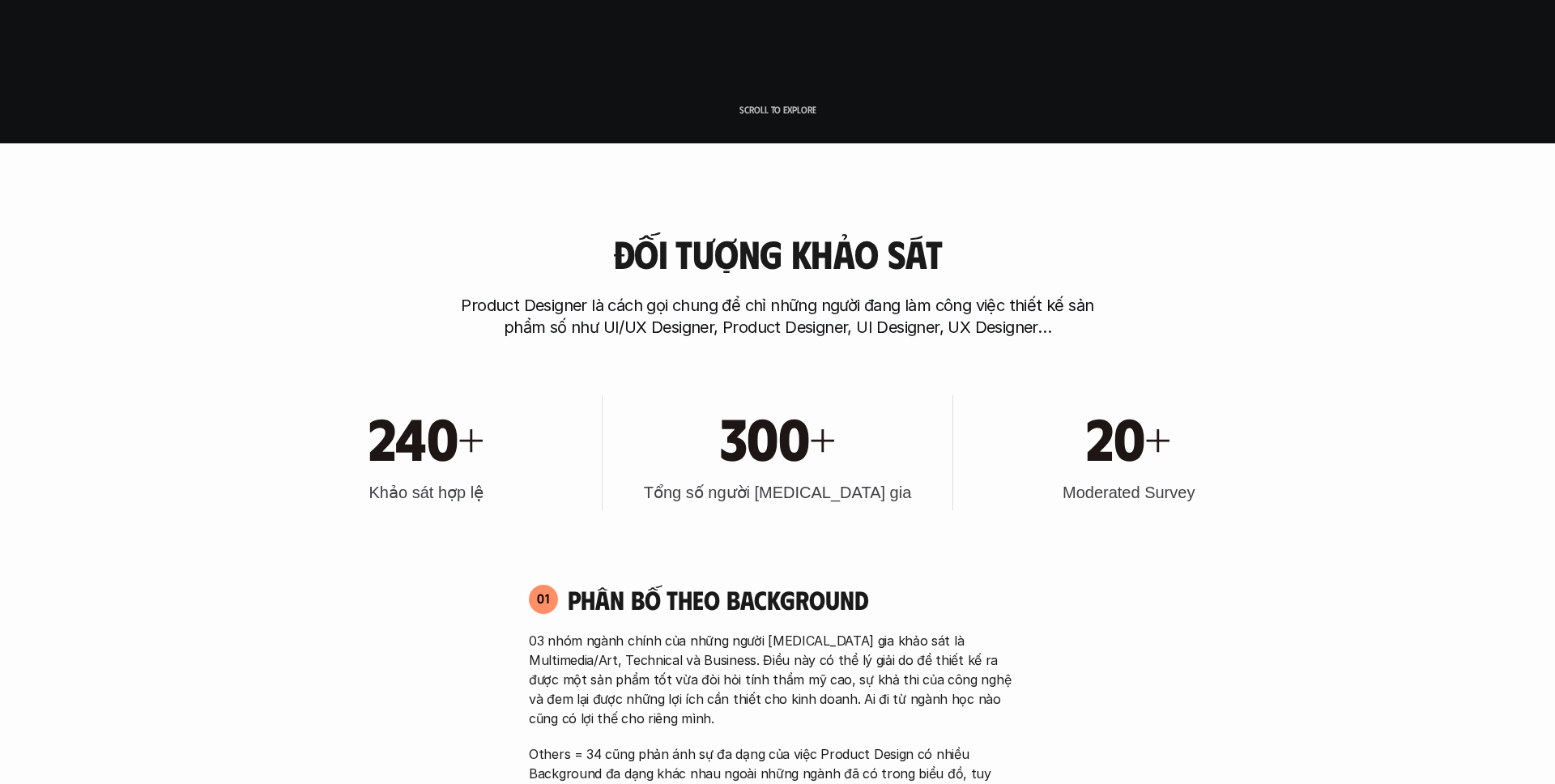
scroll to position [0, 0]
